Goal: Transaction & Acquisition: Purchase product/service

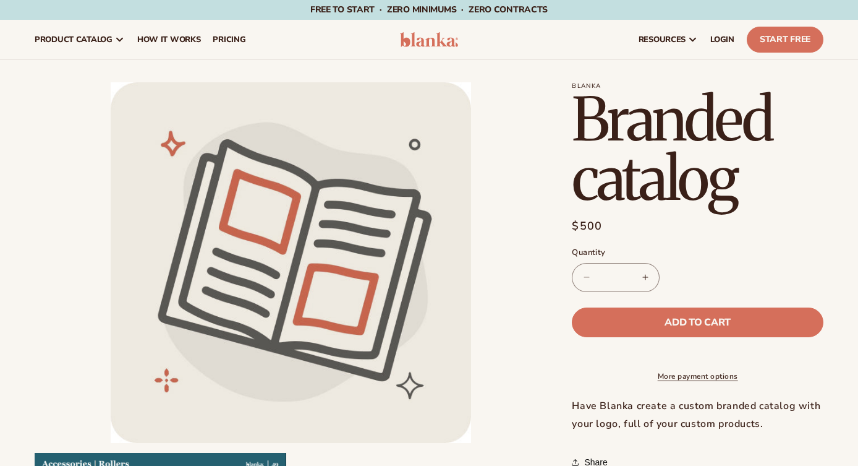
scroll to position [109, 0]
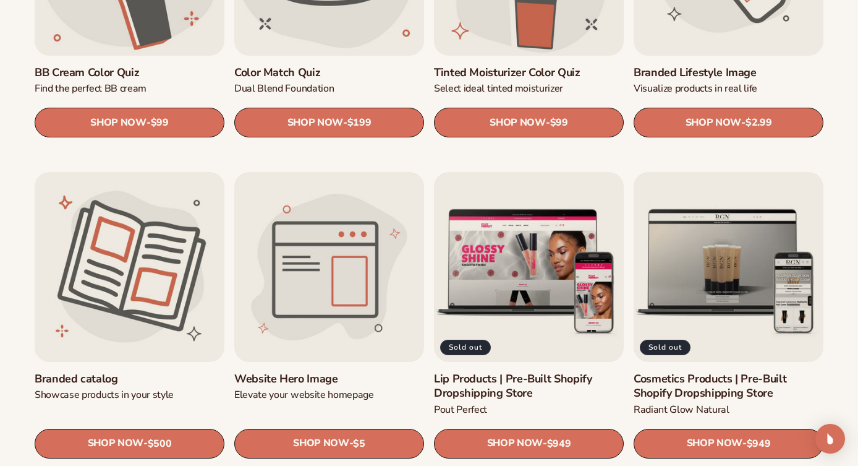
scroll to position [1182, 0]
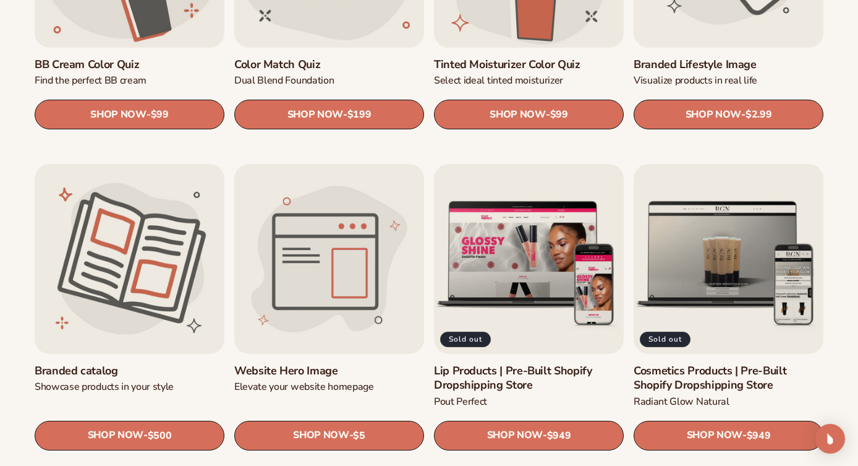
click at [128, 364] on link "Branded catalog" at bounding box center [130, 371] width 190 height 14
